Goal: Use online tool/utility: Utilize a website feature to perform a specific function

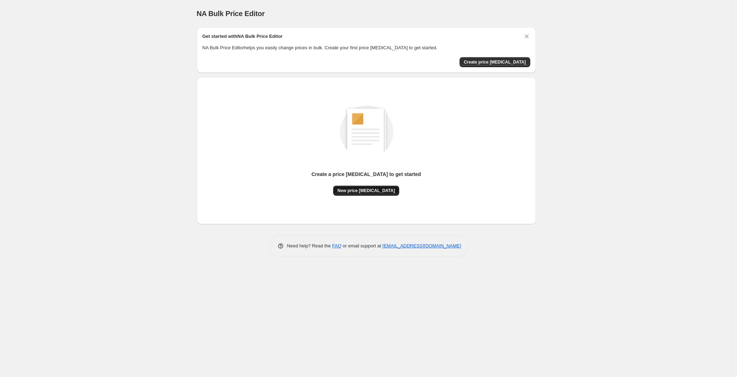
click at [369, 189] on span "New price change job" at bounding box center [367, 191] width 58 height 6
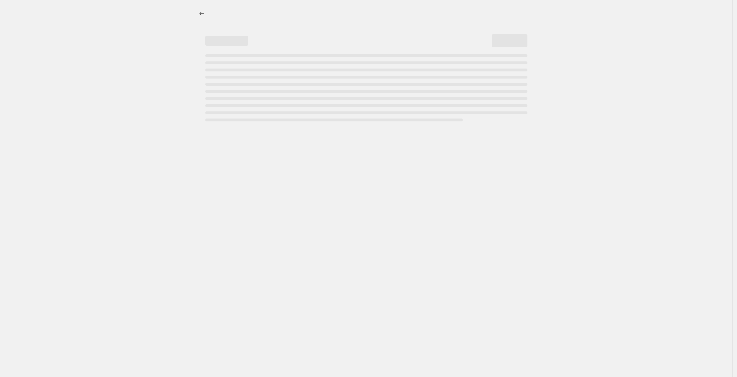
select select "percentage"
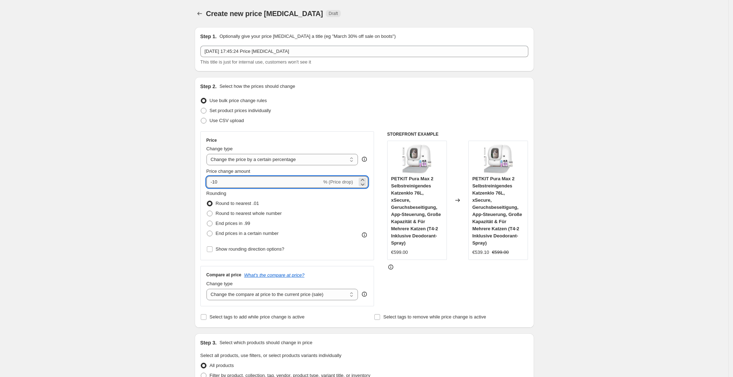
click at [264, 180] on input "-10" at bounding box center [263, 181] width 115 height 11
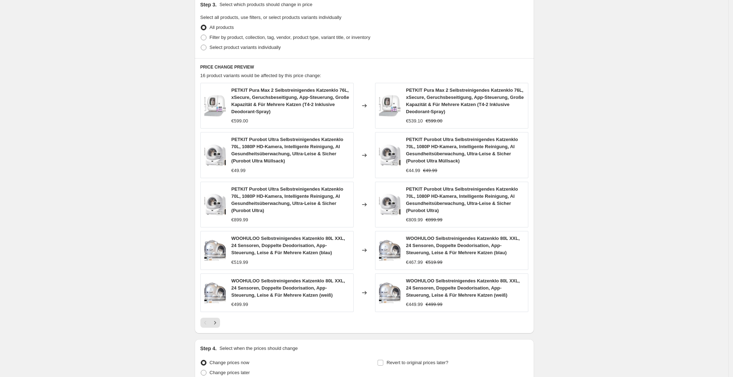
scroll to position [407, 0]
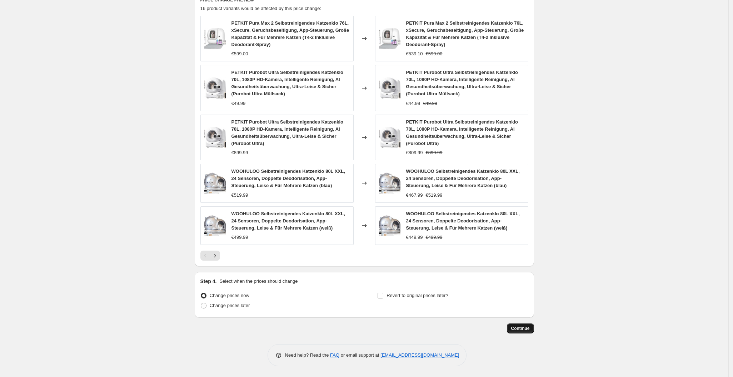
type input "30"
click at [528, 330] on span "Continue" at bounding box center [520, 329] width 19 height 6
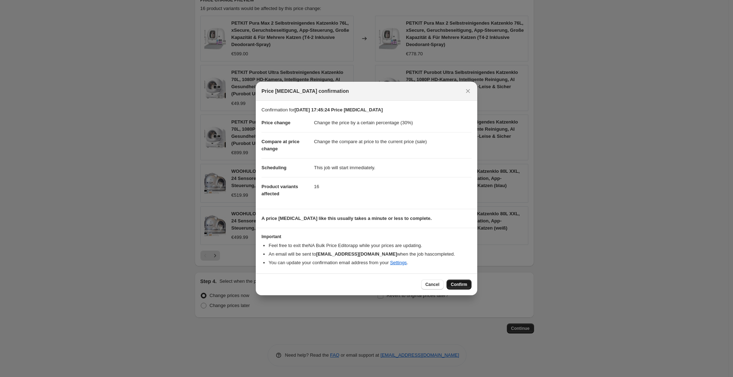
click at [459, 285] on span "Confirm" at bounding box center [459, 285] width 16 height 6
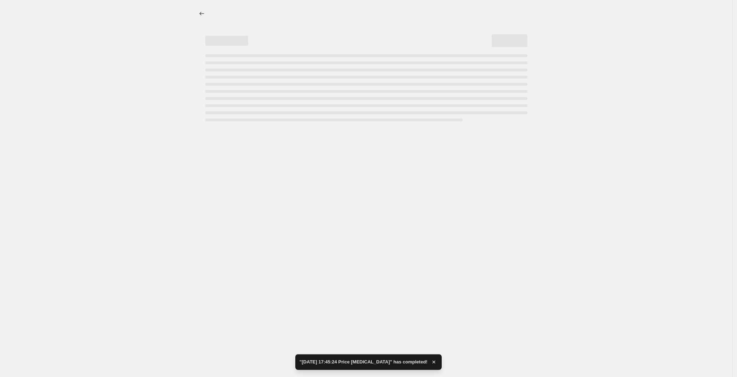
select select "percentage"
